Goal: Navigation & Orientation: Understand site structure

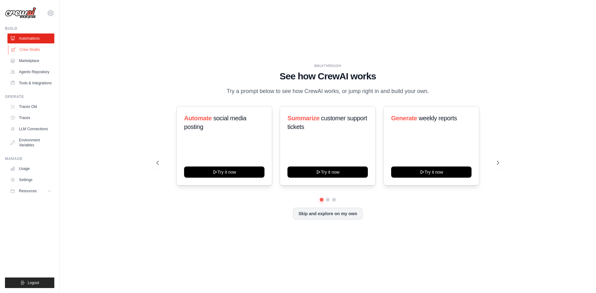
click at [38, 49] on link "Crew Studio" at bounding box center [31, 50] width 47 height 10
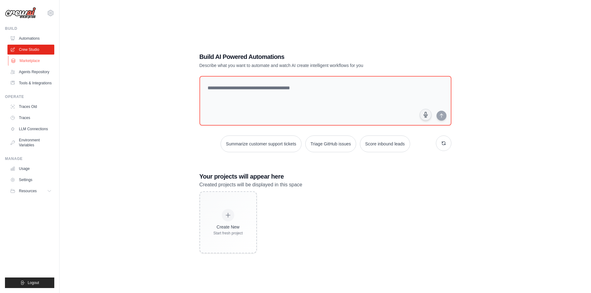
click at [36, 65] on link "Marketplace" at bounding box center [31, 61] width 47 height 10
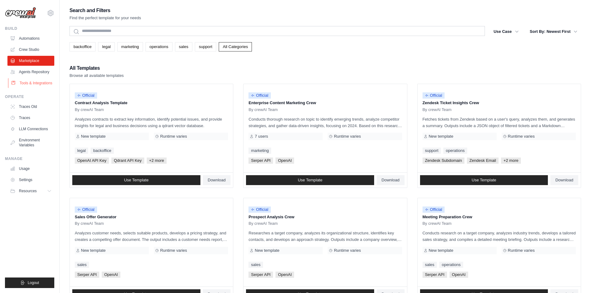
click at [35, 88] on link "Tools & Integrations" at bounding box center [31, 83] width 47 height 10
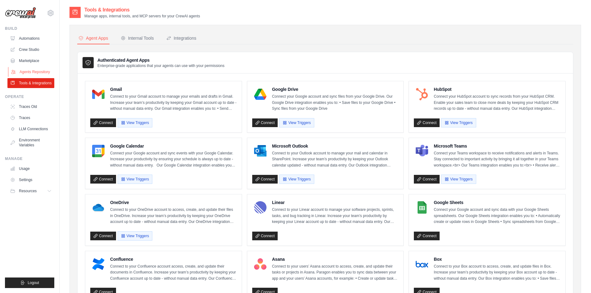
click at [37, 75] on link "Agents Repository" at bounding box center [31, 72] width 47 height 10
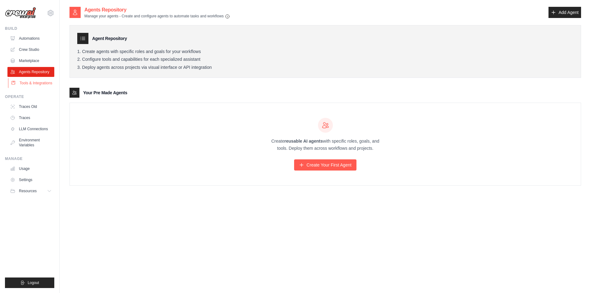
click at [38, 81] on link "Tools & Integrations" at bounding box center [31, 83] width 47 height 10
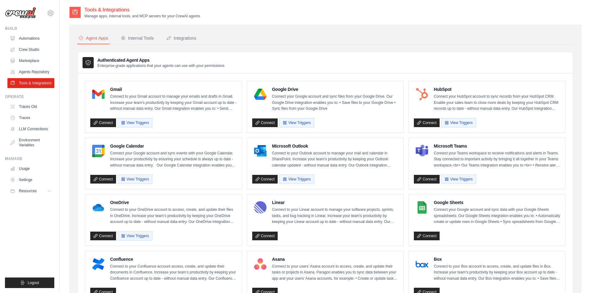
click at [37, 66] on ul "Automations Crew Studio Marketplace Agents Repository Tools & Integrations" at bounding box center [30, 61] width 47 height 55
click at [37, 70] on link "Agents Repository" at bounding box center [31, 72] width 47 height 10
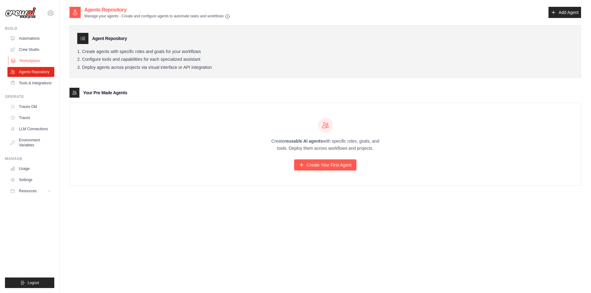
click at [36, 62] on link "Marketplace" at bounding box center [31, 61] width 47 height 10
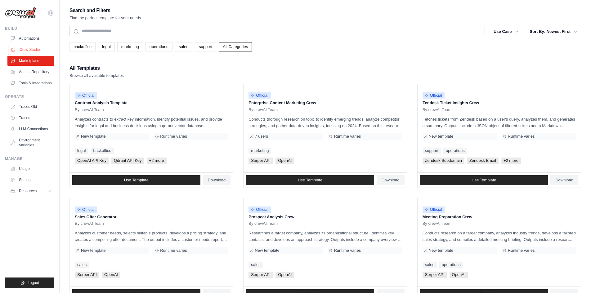
click at [37, 47] on link "Crew Studio" at bounding box center [31, 50] width 47 height 10
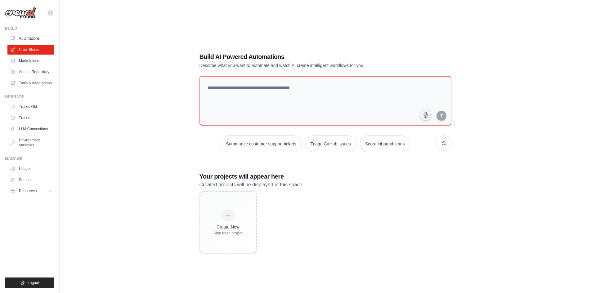
click at [37, 39] on link "Automations" at bounding box center [30, 39] width 47 height 10
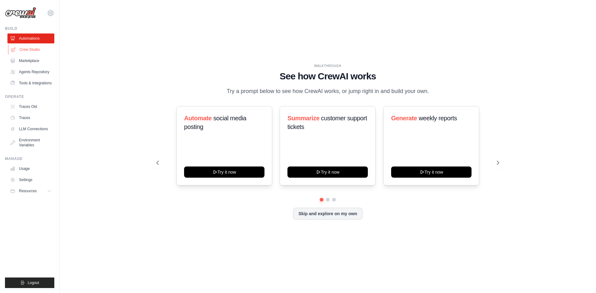
click at [37, 46] on link "Crew Studio" at bounding box center [31, 50] width 47 height 10
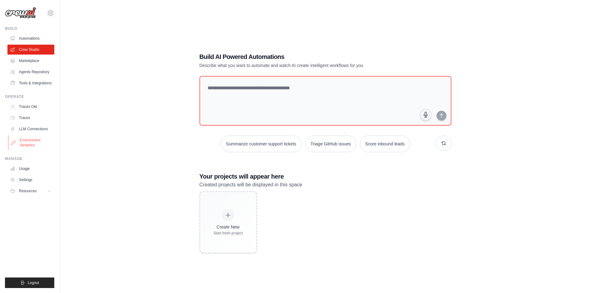
click at [33, 147] on link "Environment Variables" at bounding box center [31, 142] width 47 height 15
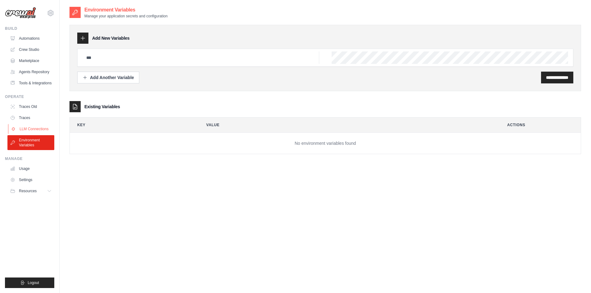
click at [34, 131] on link "LLM Connections" at bounding box center [31, 129] width 47 height 10
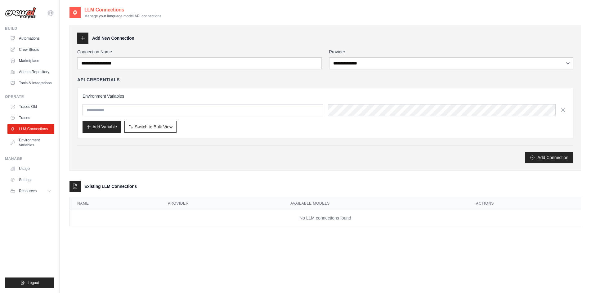
click at [35, 123] on ul "Traces Old Traces LLM Connections Environment Variables" at bounding box center [30, 126] width 47 height 48
click at [36, 116] on link "Traces" at bounding box center [31, 118] width 47 height 10
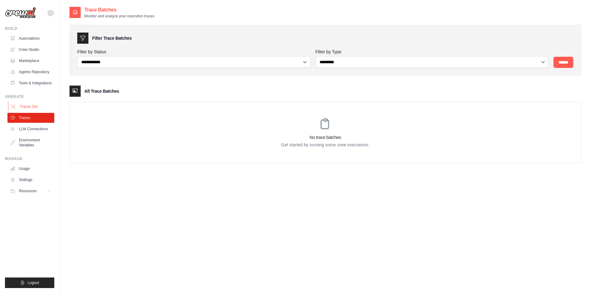
click at [39, 103] on link "Traces Old" at bounding box center [31, 107] width 47 height 10
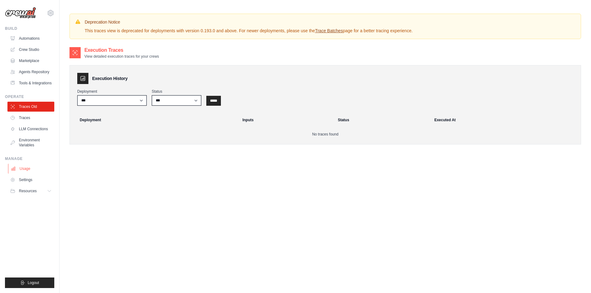
click at [28, 166] on link "Usage" at bounding box center [31, 169] width 47 height 10
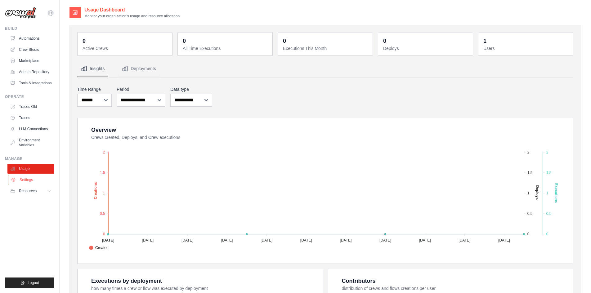
click at [37, 178] on link "Settings" at bounding box center [31, 180] width 47 height 10
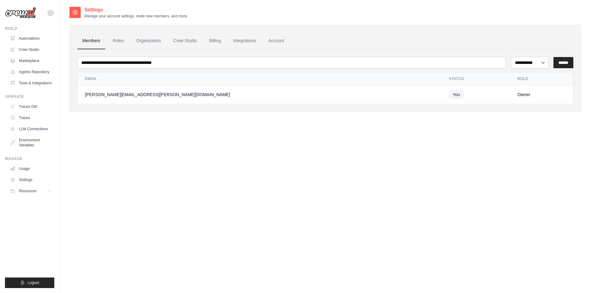
click at [172, 98] on td "[PERSON_NAME][EMAIL_ADDRESS][PERSON_NAME][DOMAIN_NAME]" at bounding box center [260, 94] width 364 height 19
click at [128, 41] on link "Roles" at bounding box center [118, 41] width 21 height 17
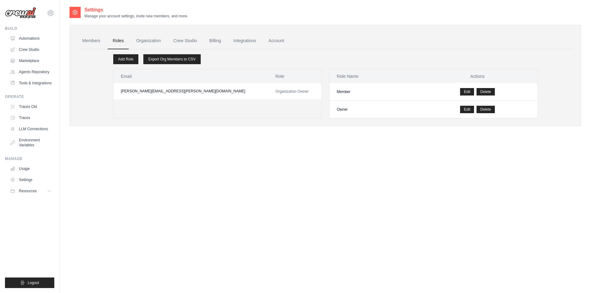
click at [148, 38] on link "Organization" at bounding box center [148, 41] width 34 height 17
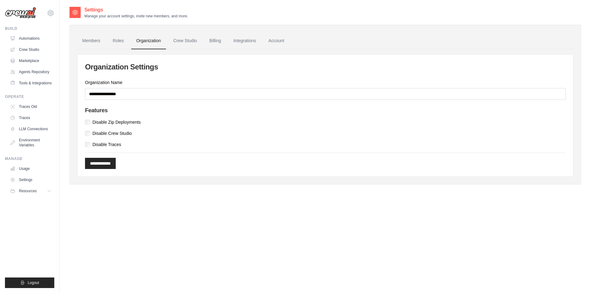
click at [194, 42] on link "Crew Studio" at bounding box center [185, 41] width 34 height 17
